Goal: Information Seeking & Learning: Check status

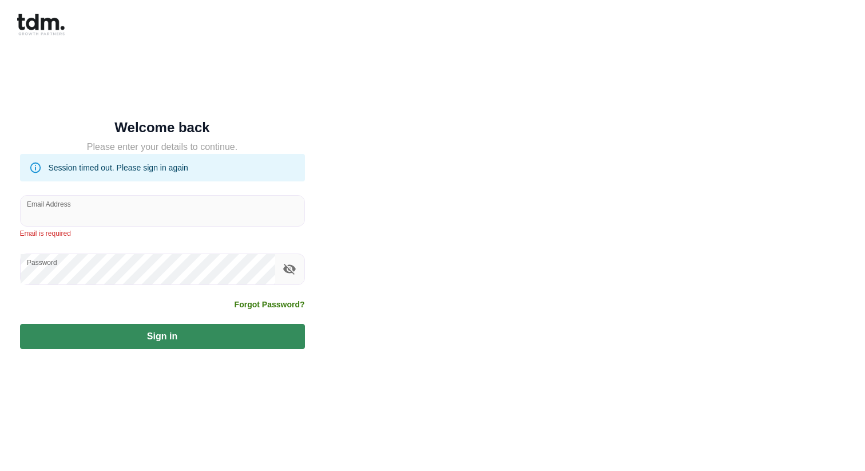
click at [162, 236] on form "Welcome back Please enter your details to continue. Session timed out. Please s…" at bounding box center [162, 235] width 285 height 227
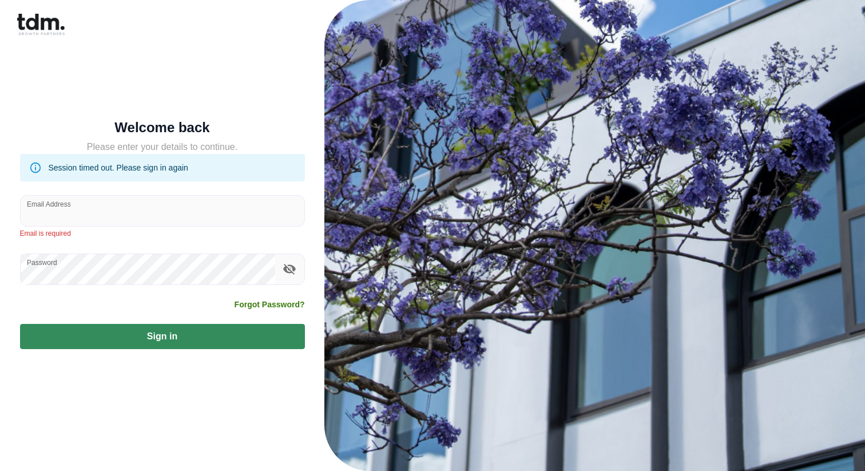
click at [169, 220] on input "Email Address" at bounding box center [163, 211] width 284 height 30
type input "**********"
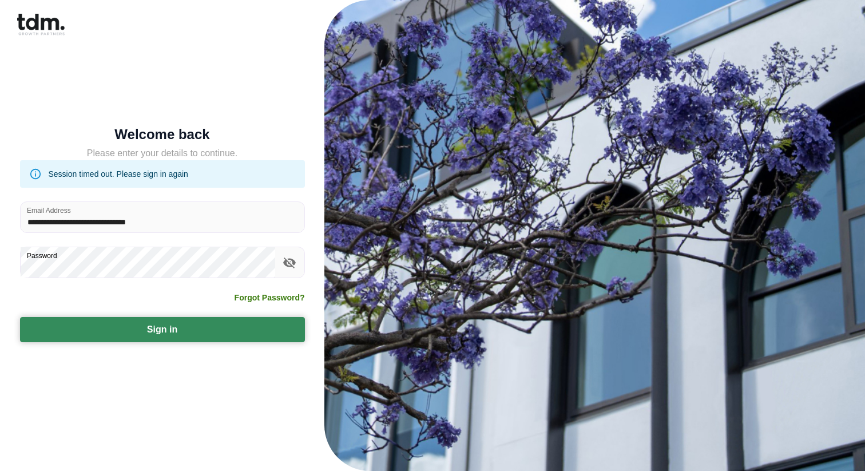
click at [174, 328] on button "Sign in" at bounding box center [162, 329] width 285 height 25
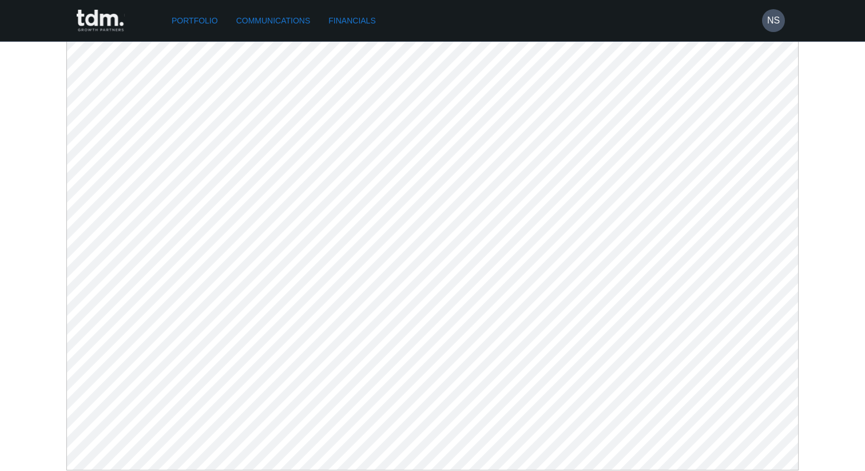
click at [362, 33] on div "Portfolio Communications Financials NS" at bounding box center [425, 20] width 719 height 41
click at [363, 22] on link "Financials" at bounding box center [352, 20] width 56 height 21
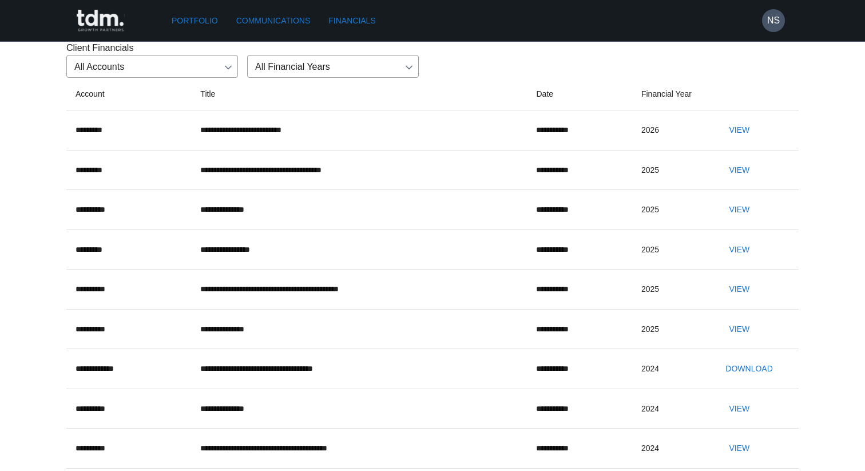
click at [752, 141] on button "View" at bounding box center [739, 130] width 37 height 21
click at [196, 17] on link "Portfolio" at bounding box center [195, 20] width 56 height 21
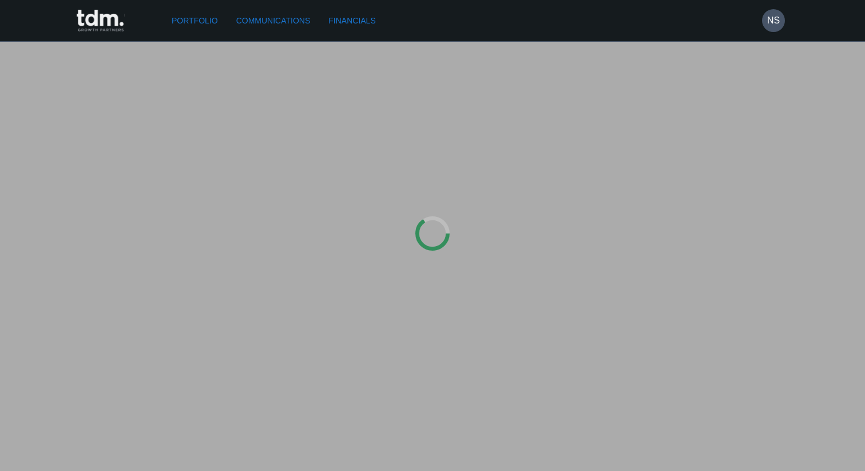
type input "*********"
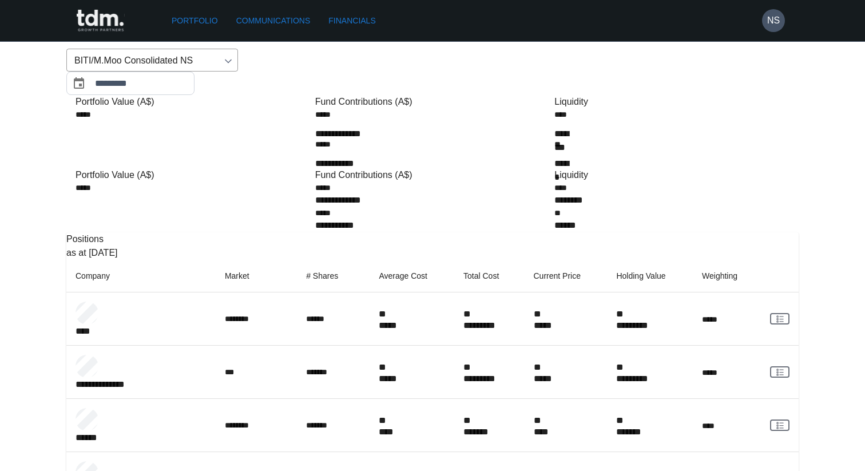
scroll to position [48, 0]
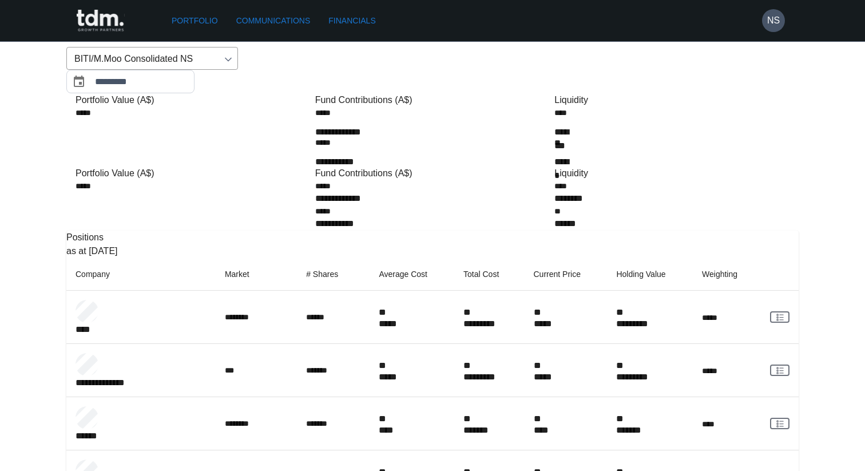
click at [776, 366] on icon "rgba(16, 24, 40, 0.6" at bounding box center [780, 370] width 9 height 9
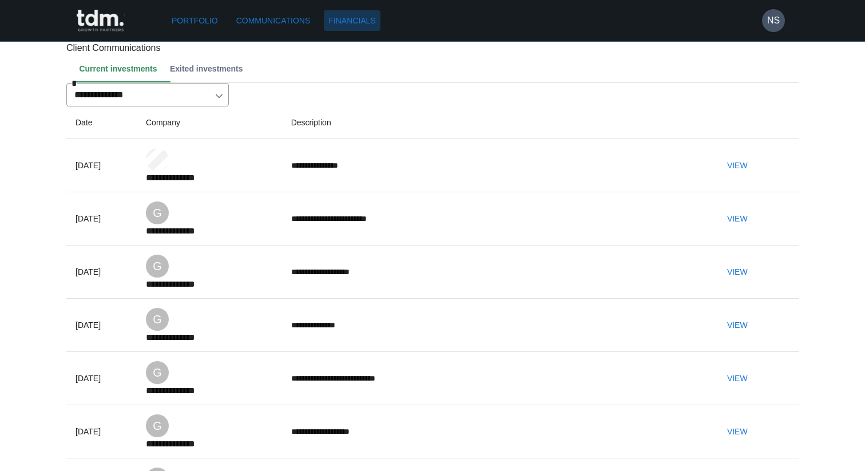
click at [370, 21] on link "Financials" at bounding box center [352, 20] width 56 height 21
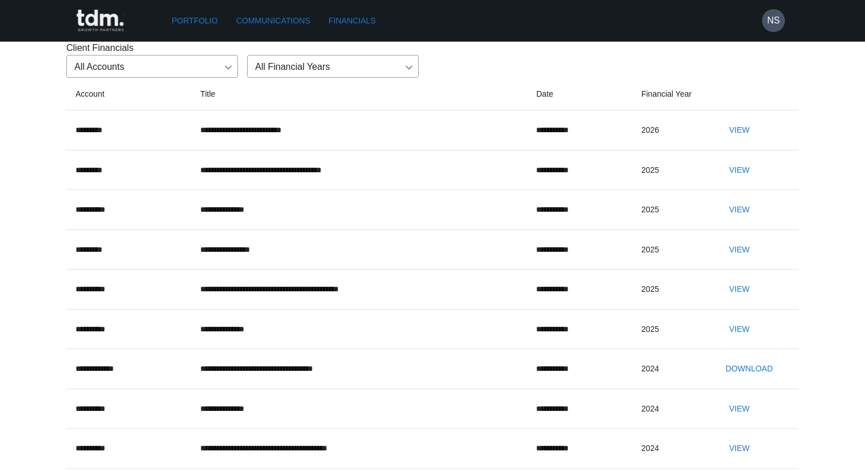
click at [751, 141] on button "View" at bounding box center [739, 130] width 37 height 21
click at [194, 22] on link "Portfolio" at bounding box center [195, 20] width 56 height 21
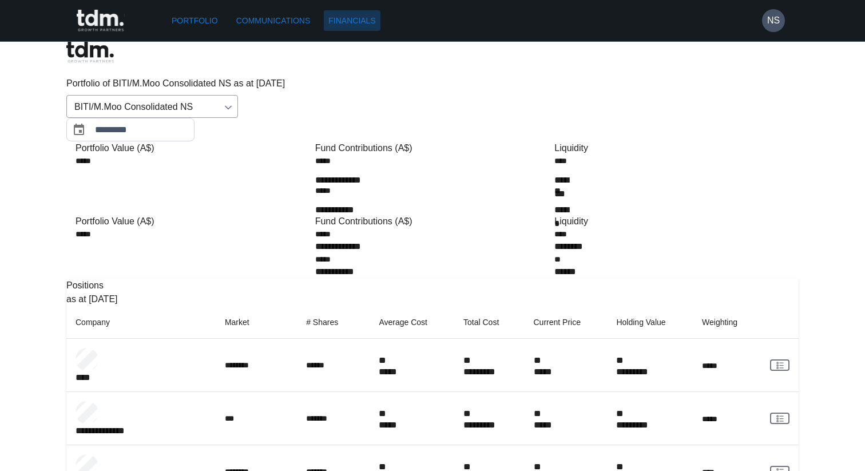
click at [361, 20] on link "Financials" at bounding box center [352, 20] width 56 height 21
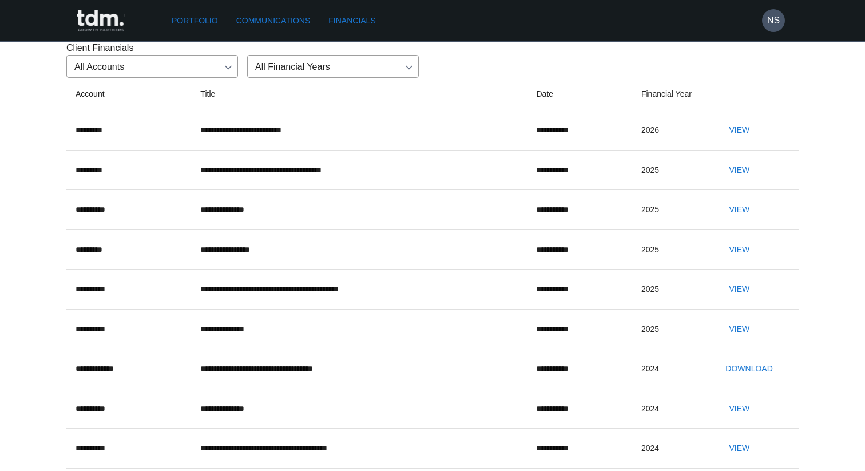
click at [744, 141] on button "View" at bounding box center [739, 130] width 37 height 21
click at [758, 141] on button "View" at bounding box center [739, 130] width 37 height 21
click at [754, 141] on button "View" at bounding box center [739, 130] width 37 height 21
click at [758, 141] on button "View" at bounding box center [739, 130] width 37 height 21
click at [734, 141] on button "View" at bounding box center [739, 130] width 37 height 21
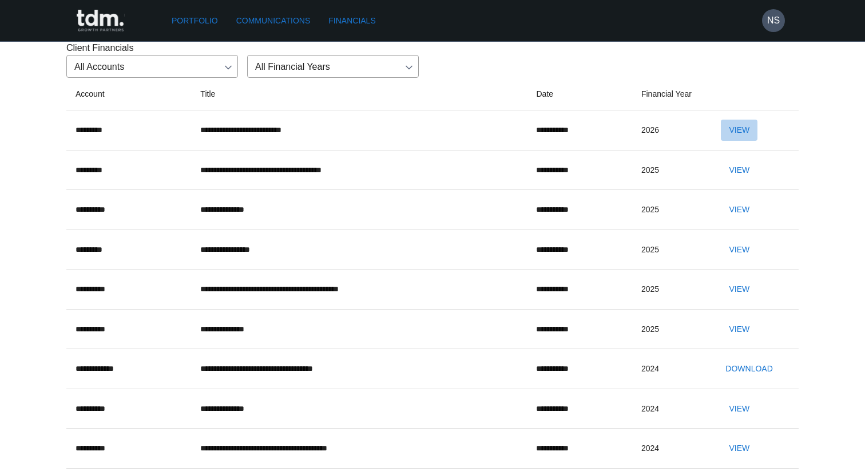
click at [745, 141] on button "View" at bounding box center [739, 130] width 37 height 21
click at [751, 141] on button "View" at bounding box center [739, 130] width 37 height 21
click at [758, 141] on button "View" at bounding box center [739, 130] width 37 height 21
click at [742, 141] on button "View" at bounding box center [739, 130] width 37 height 21
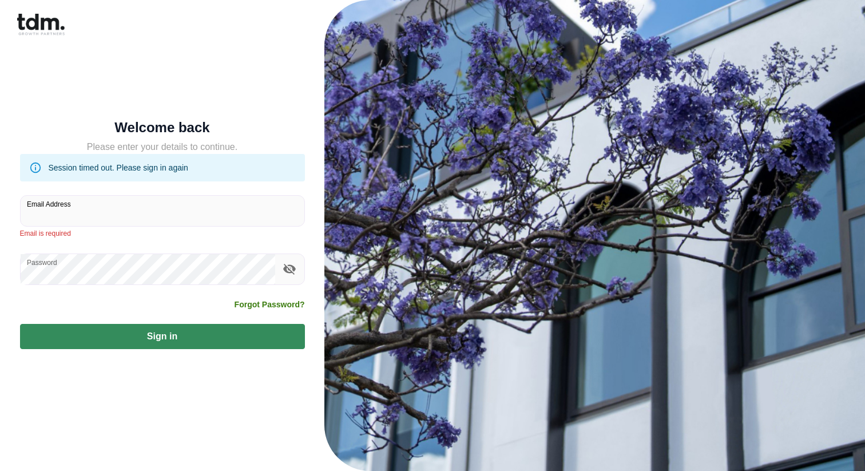
click at [121, 215] on input "Email Address" at bounding box center [163, 211] width 284 height 30
type input "**********"
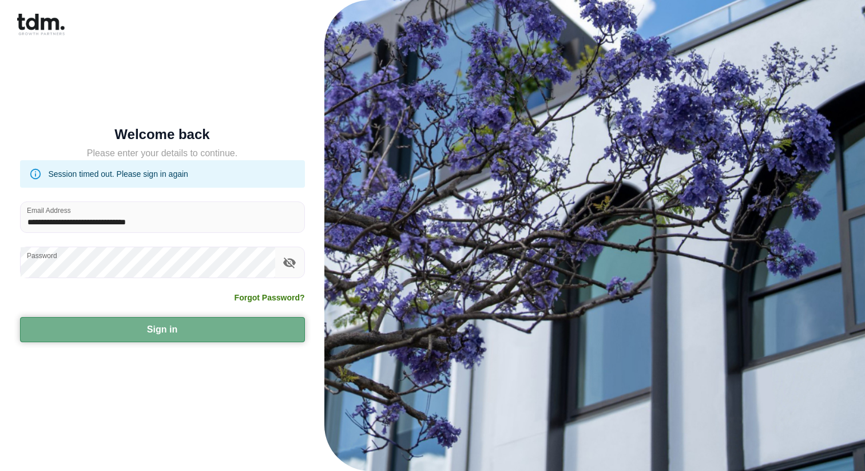
click at [152, 334] on button "Sign in" at bounding box center [162, 329] width 285 height 25
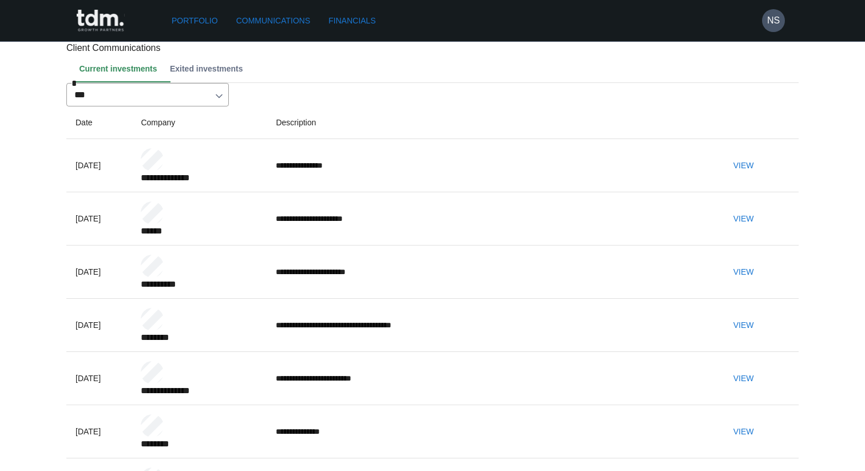
click at [359, 22] on link "Financials" at bounding box center [352, 20] width 56 height 21
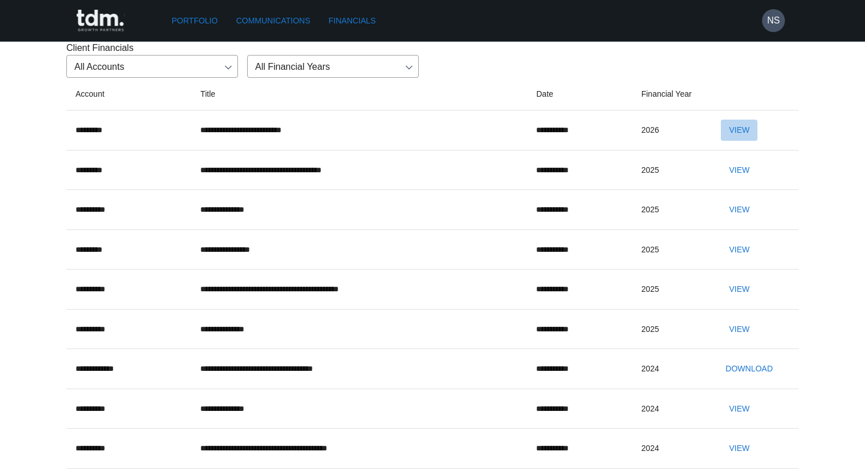
click at [745, 141] on button "View" at bounding box center [739, 130] width 37 height 21
click at [753, 141] on button "View" at bounding box center [739, 130] width 37 height 21
